Goal: Task Accomplishment & Management: Manage account settings

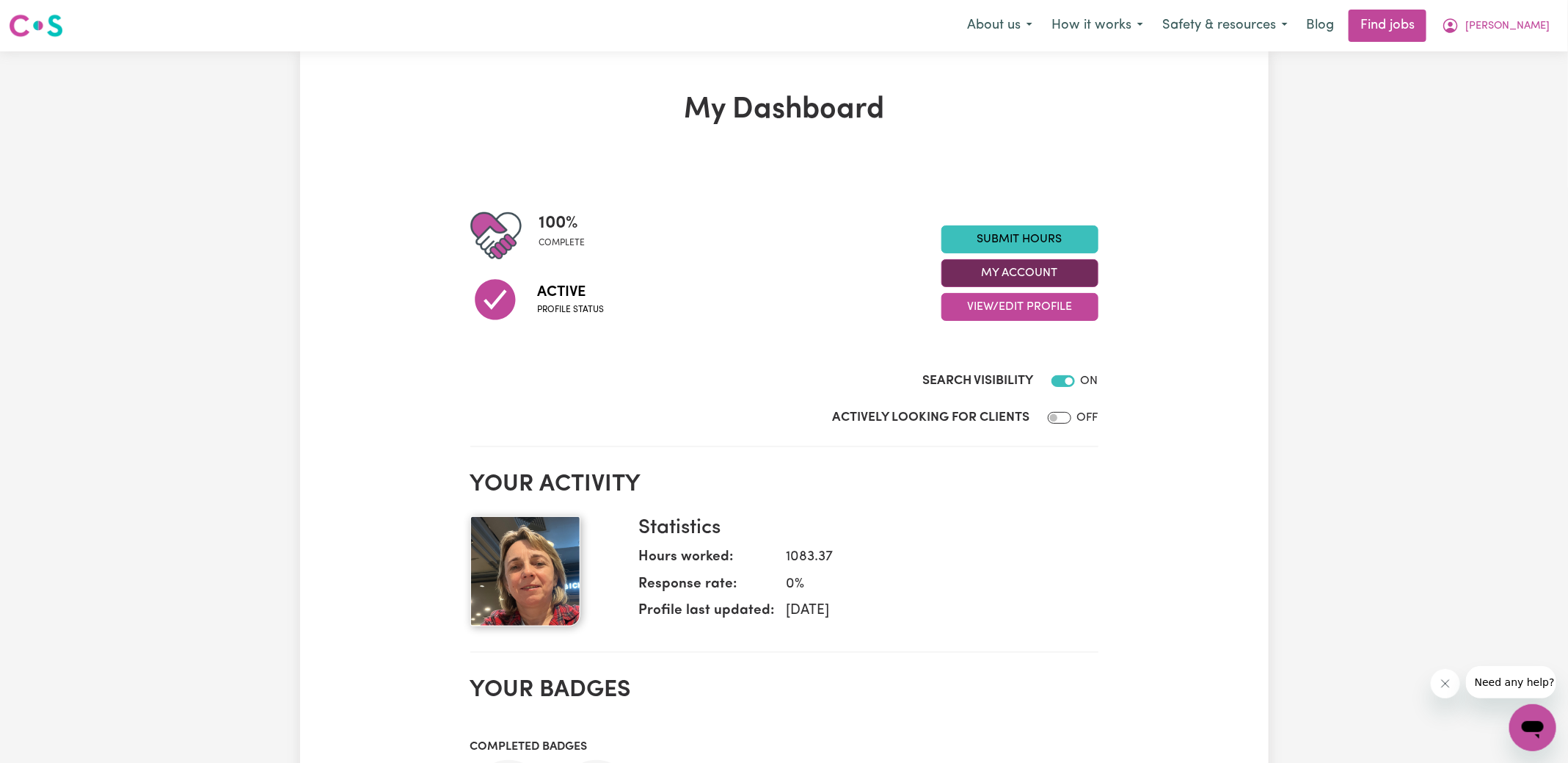
click at [1009, 276] on button "My Account" at bounding box center [1020, 273] width 157 height 28
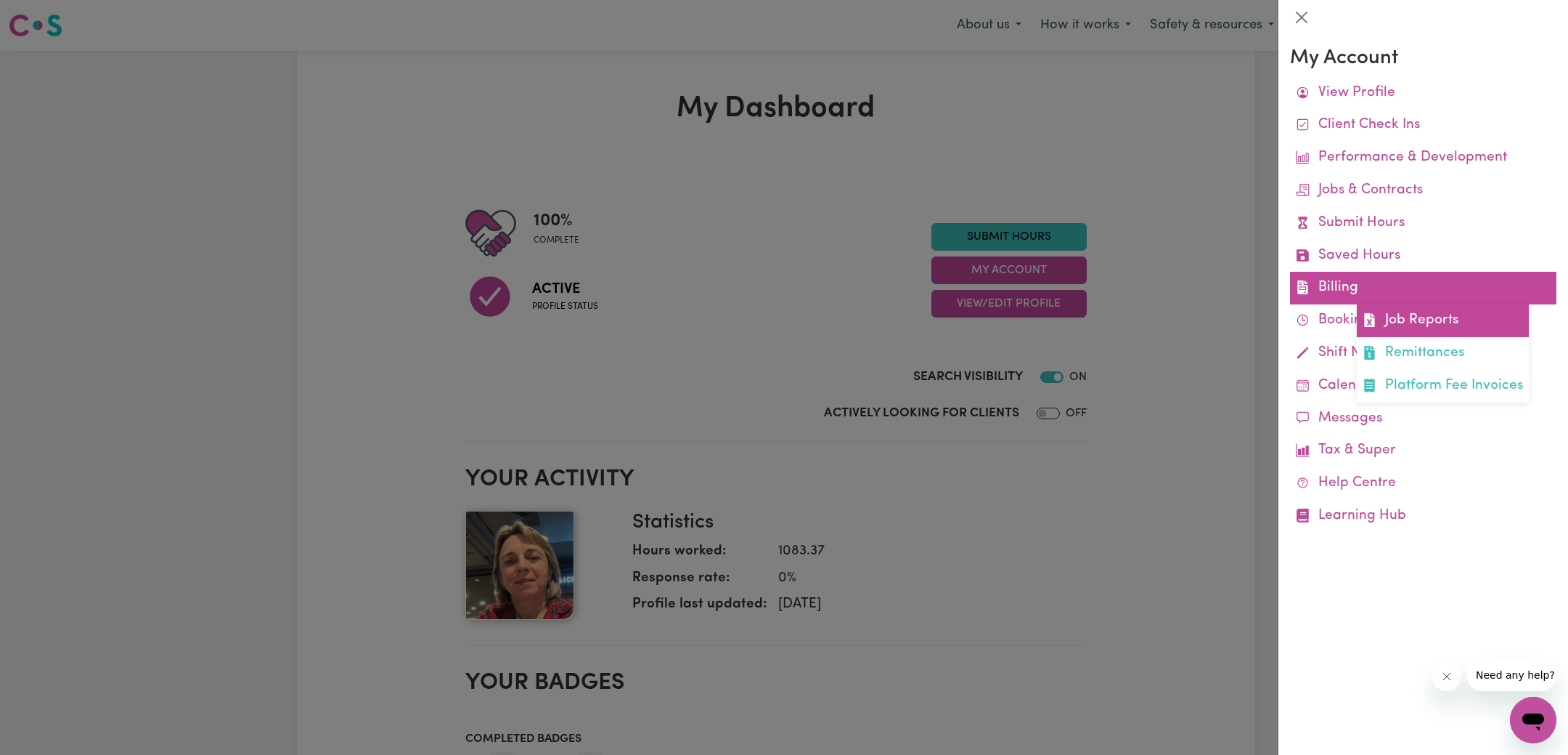
click at [1368, 314] on icon at bounding box center [1369, 320] width 10 height 14
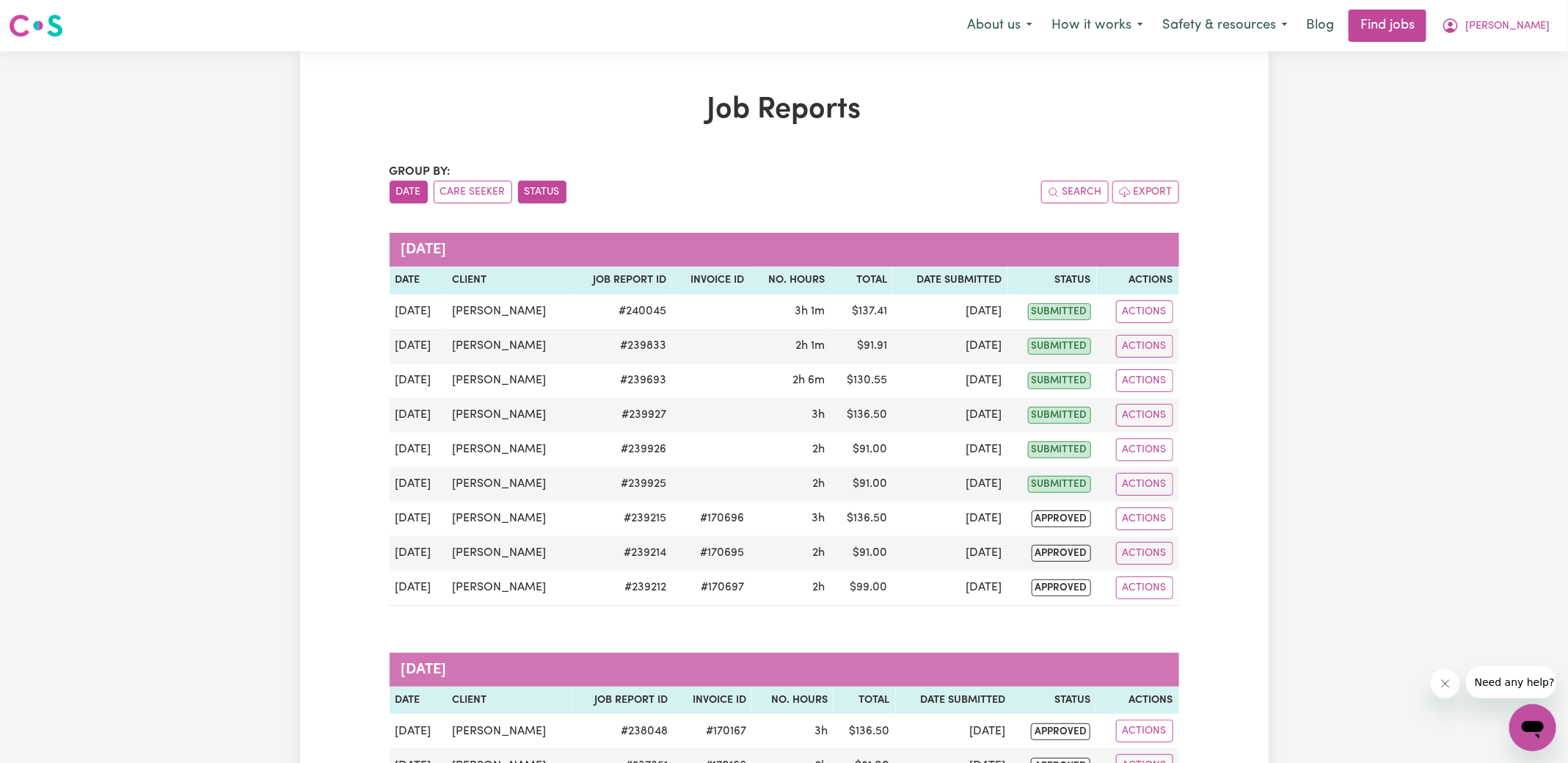
click at [536, 183] on button "Status" at bounding box center [542, 192] width 49 height 23
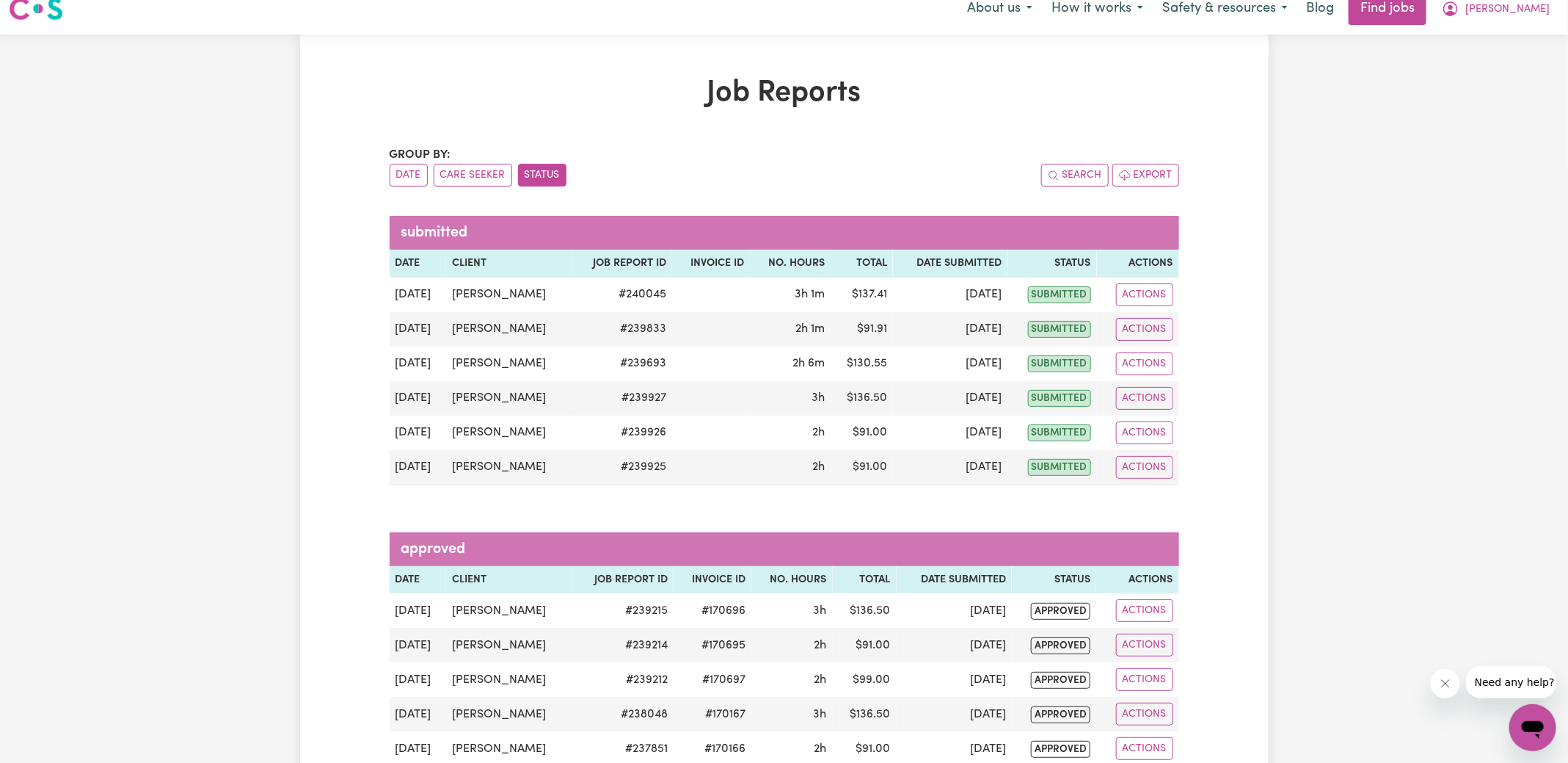
scroll to position [26, 0]
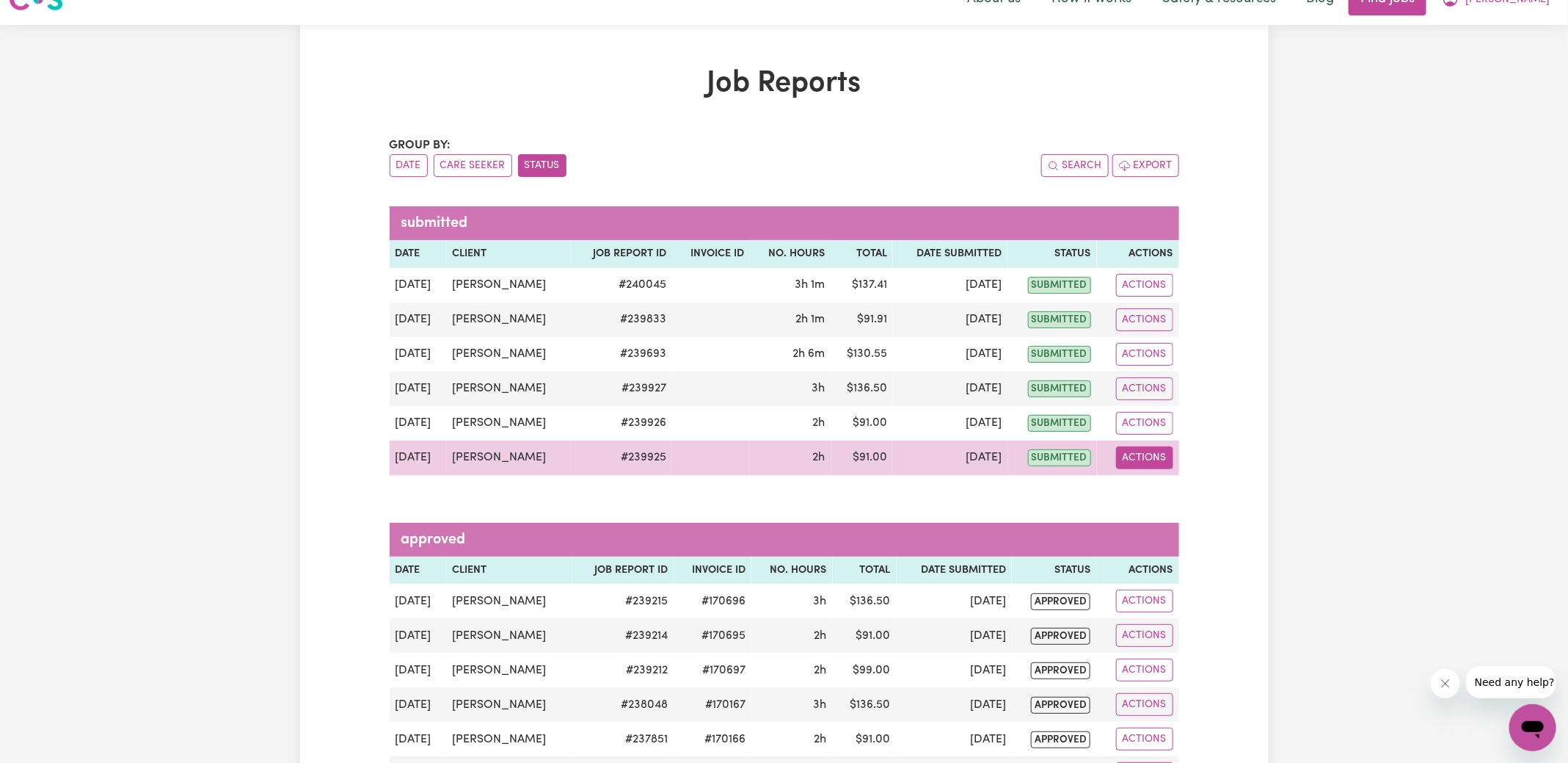
click at [1149, 460] on button "Actions" at bounding box center [1144, 458] width 57 height 23
click at [1164, 493] on link "View Job Report" at bounding box center [1178, 492] width 125 height 30
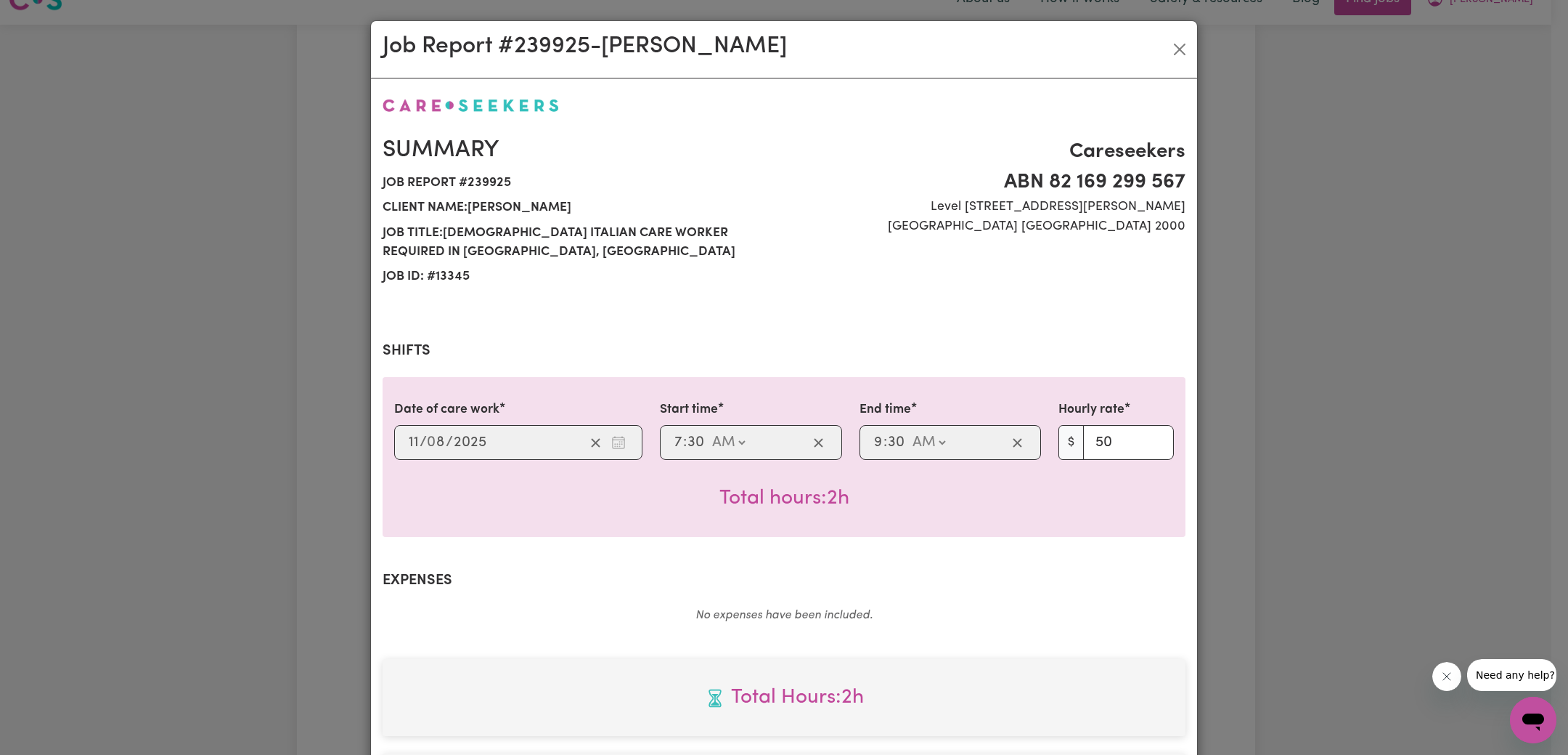
drag, startPoint x: 1275, startPoint y: 307, endPoint x: 1276, endPoint y: 294, distance: 13.0
click at [1275, 306] on div "Job Report # 239925 - [GEOGRAPHIC_DATA][PERSON_NAME] Summary Job report # 23992…" at bounding box center [784, 377] width 1568 height 755
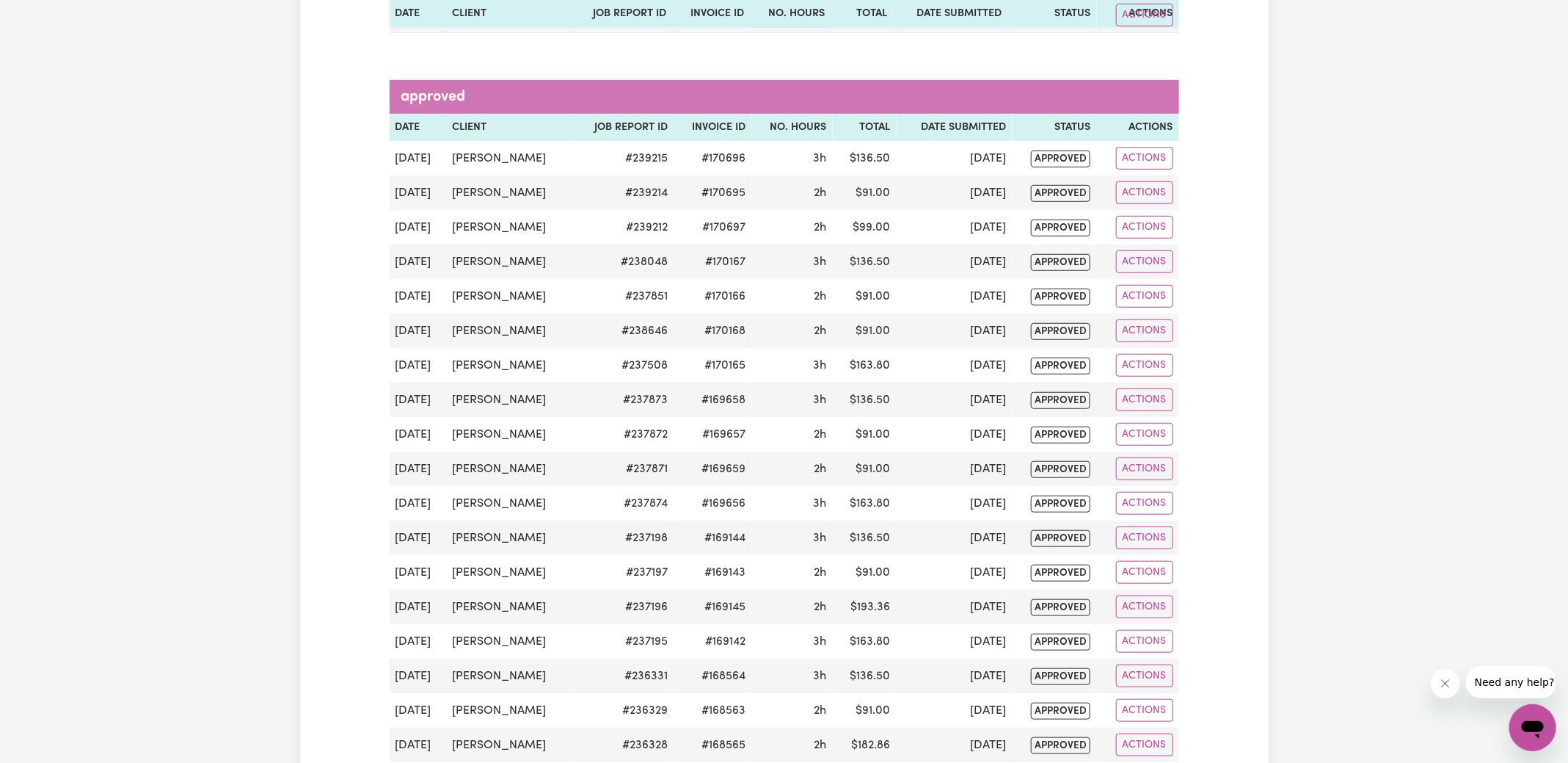
scroll to position [0, 0]
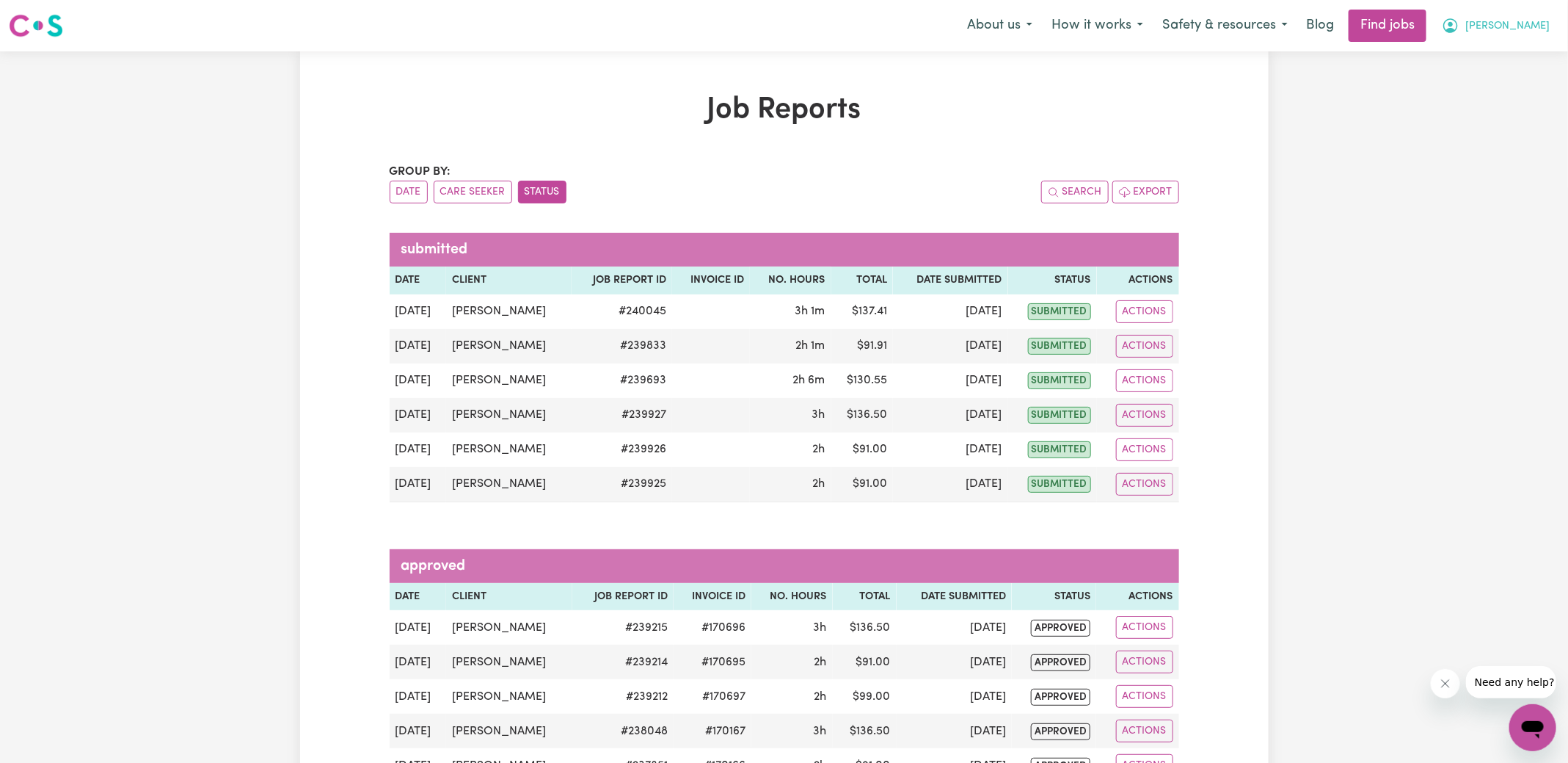
click at [1459, 27] on icon "My Account" at bounding box center [1450, 25] width 17 height 17
click at [1482, 112] on link "Logout" at bounding box center [1500, 112] width 116 height 28
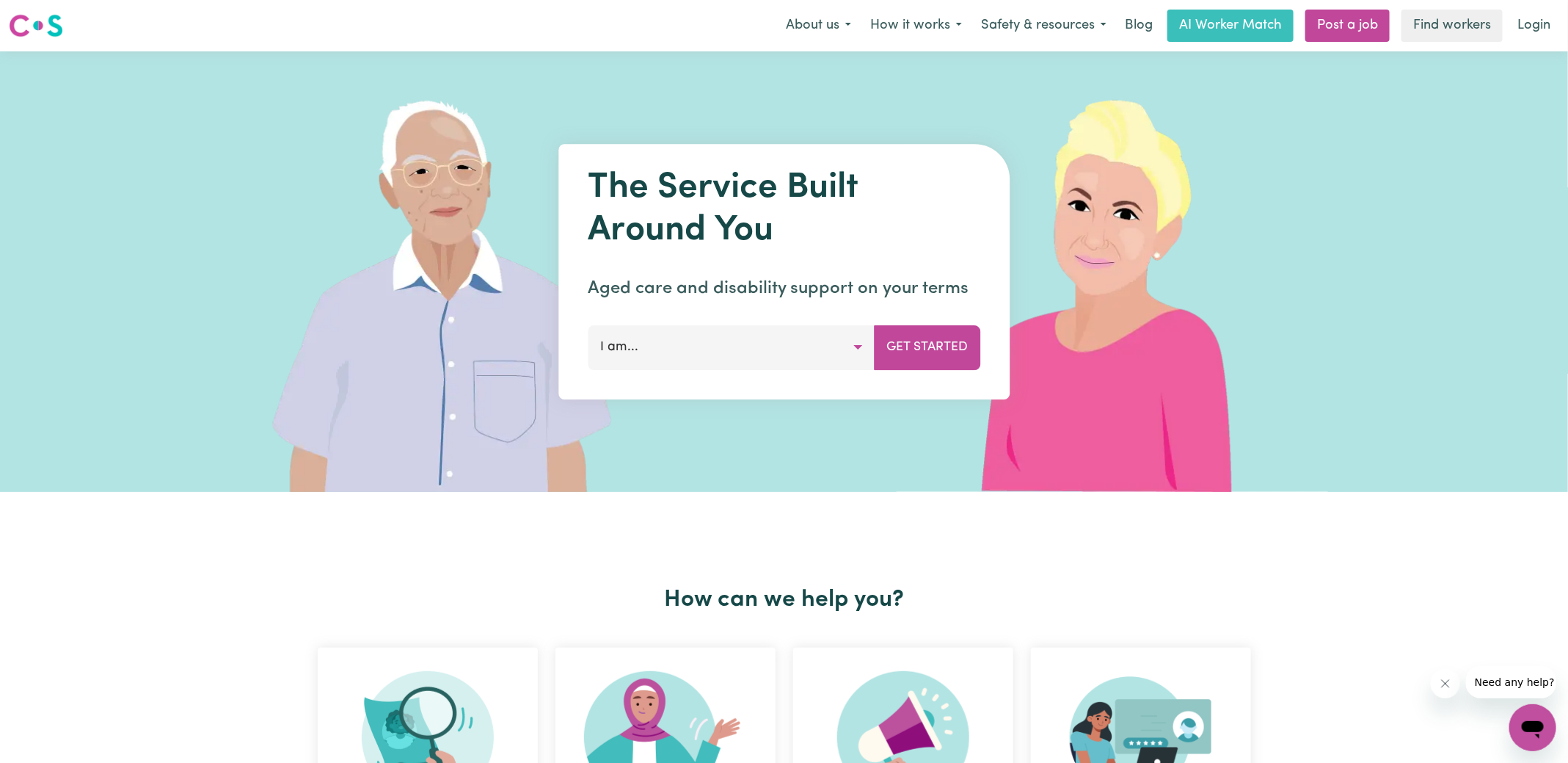
drag, startPoint x: 1534, startPoint y: 18, endPoint x: 1575, endPoint y: 28, distance: 42.2
click at [1533, 18] on link "Login" at bounding box center [1533, 26] width 50 height 32
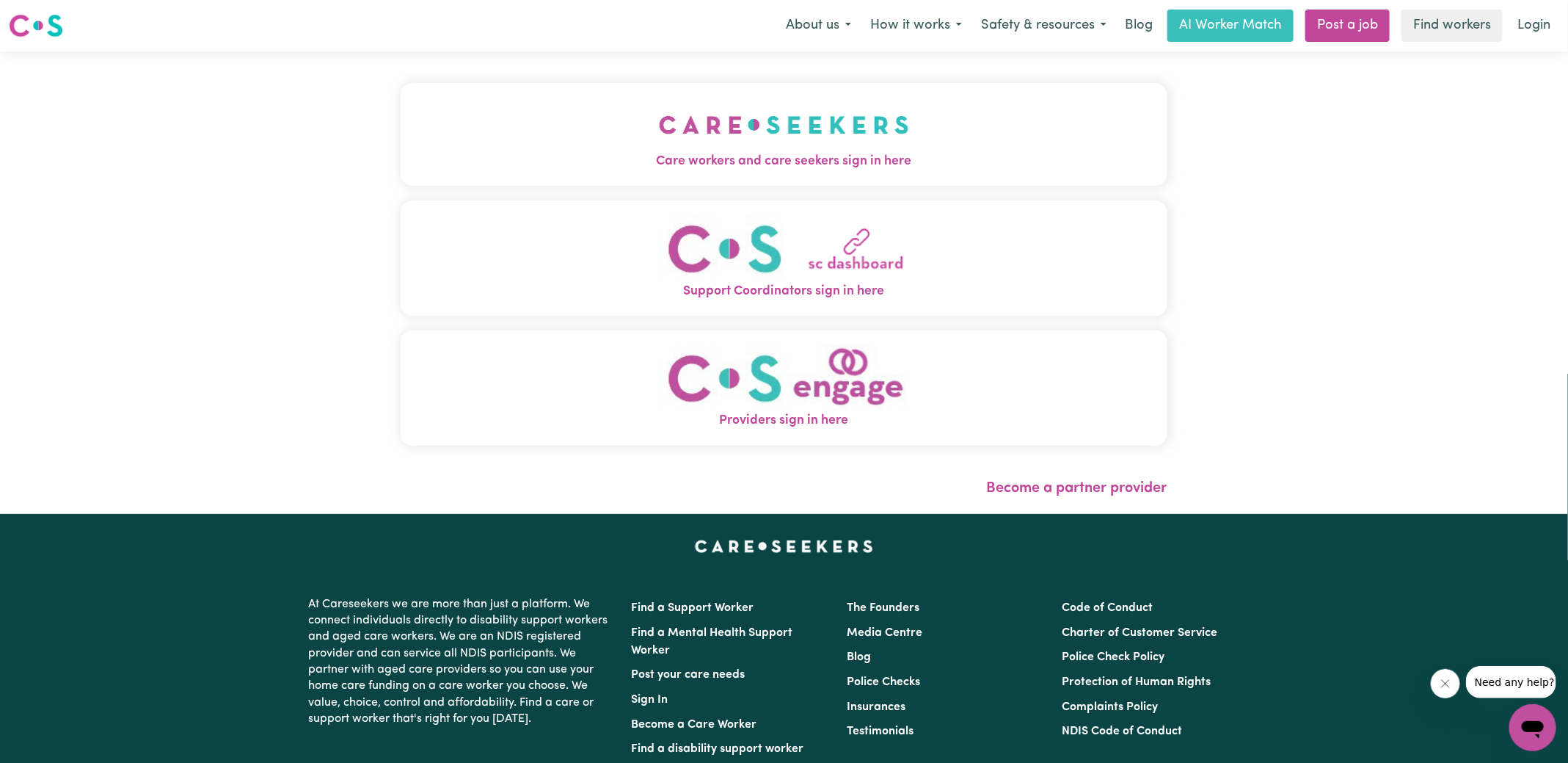
click at [722, 142] on img "Care workers and care seekers sign in here" at bounding box center [783, 125] width 250 height 54
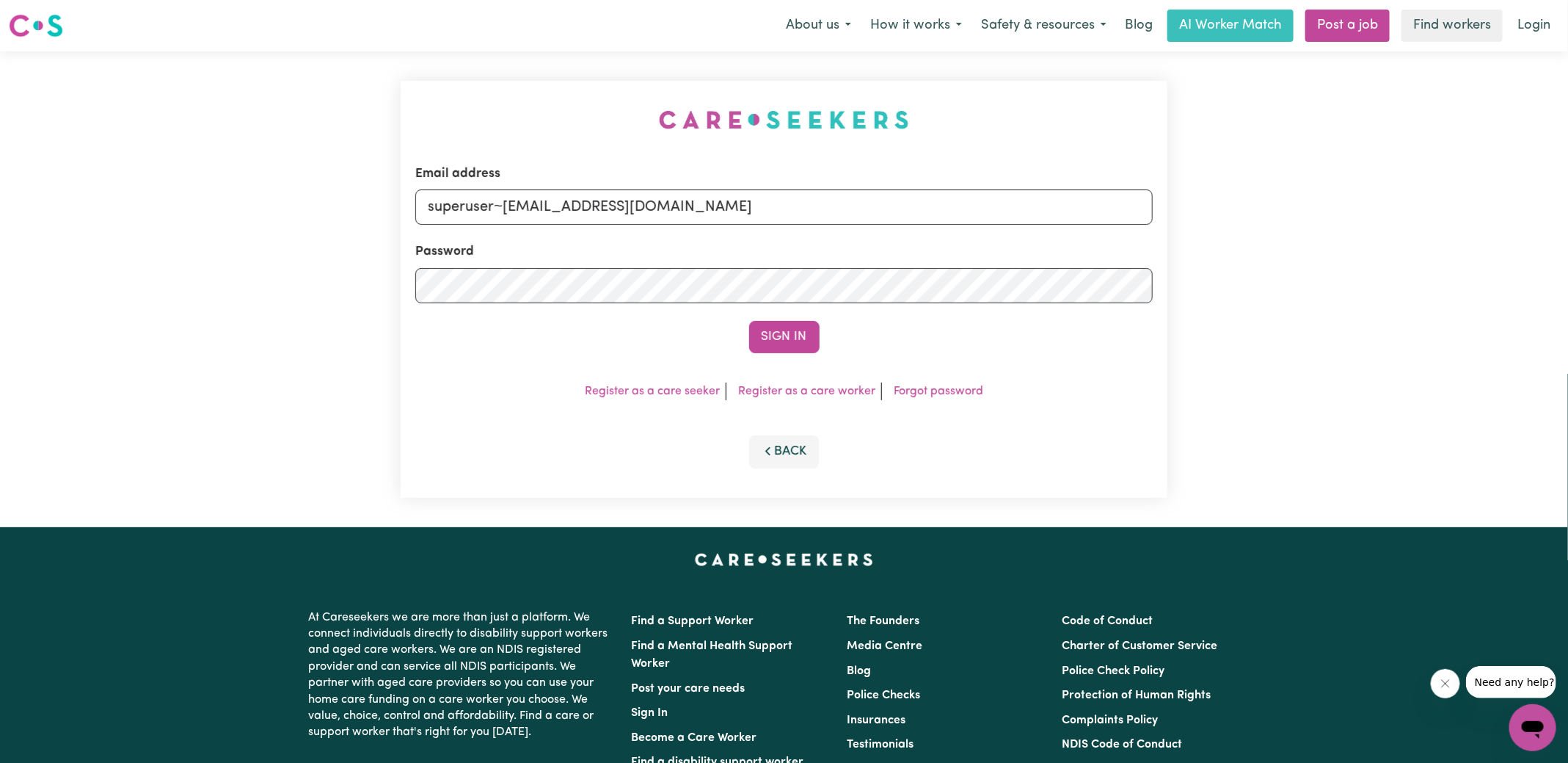
click at [464, 110] on div "Email address superuser~[EMAIL_ADDRESS][DOMAIN_NAME] Password Sign In Register …" at bounding box center [783, 289] width 784 height 476
drag, startPoint x: 504, startPoint y: 205, endPoint x: 1256, endPoint y: 210, distance: 752.0
click at [1256, 210] on div "Email address superuser~[EMAIL_ADDRESS][DOMAIN_NAME] Password Sign In Register …" at bounding box center [784, 289] width 1568 height 476
type input "[EMAIL_ADDRESS][DOMAIN_NAME]"
click at [749, 321] on button "Sign In" at bounding box center [784, 337] width 70 height 32
